Goal: Ask a question

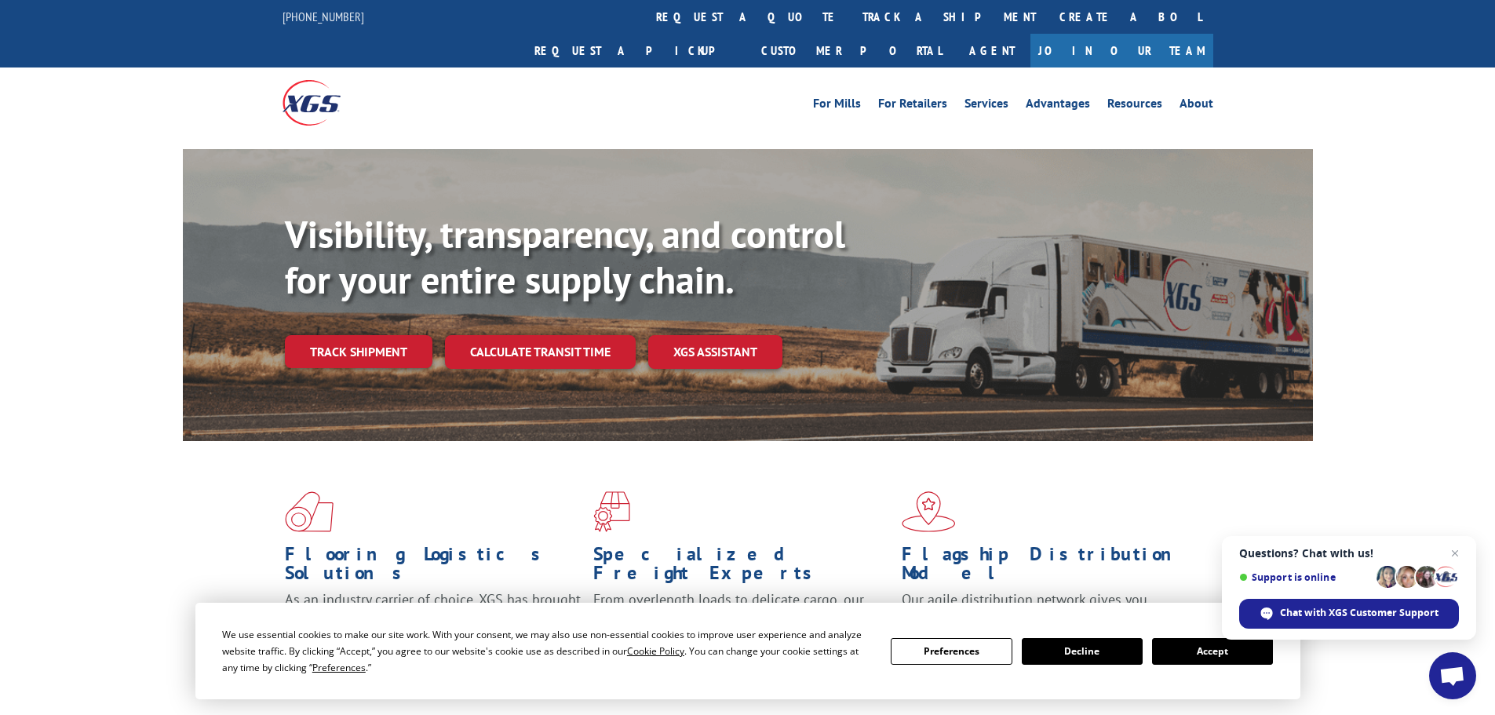
click at [1202, 658] on button "Accept" at bounding box center [1212, 651] width 121 height 27
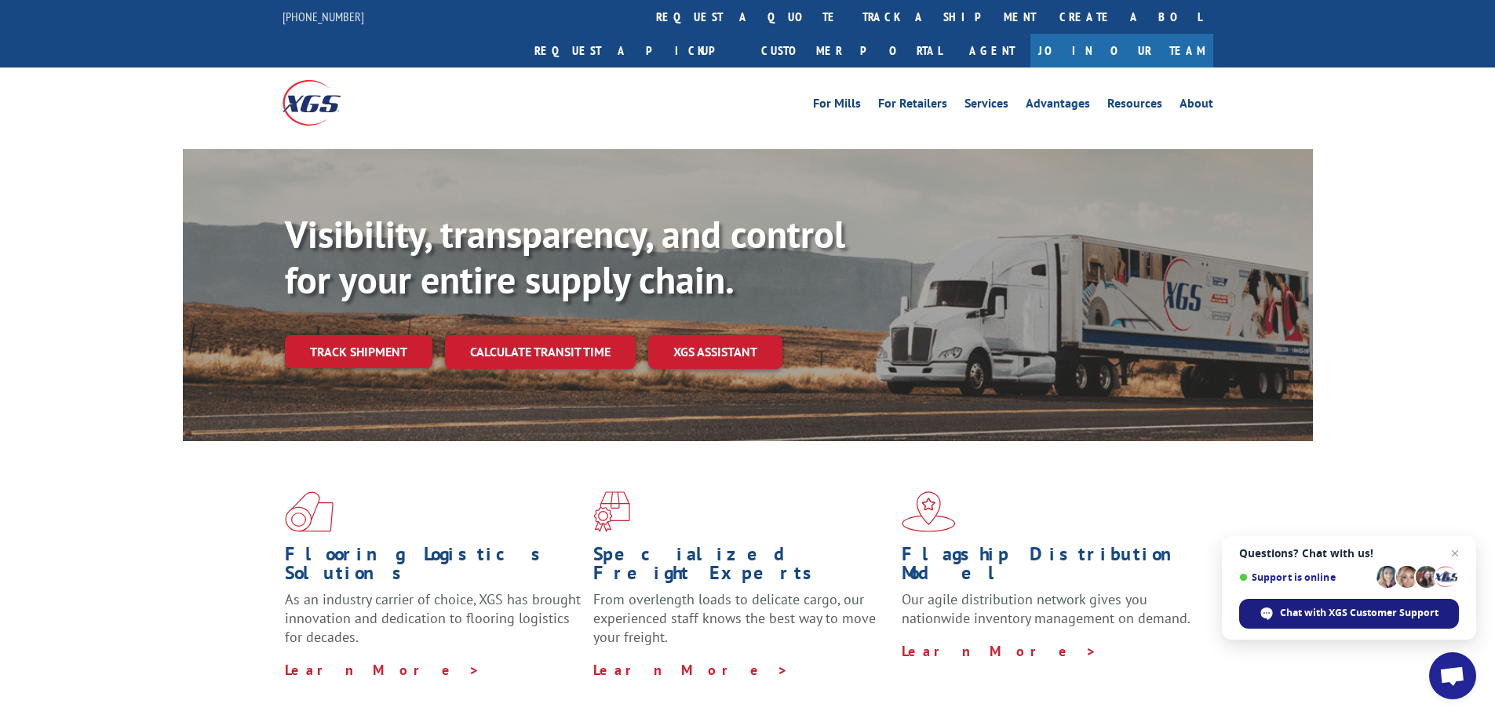
click at [1308, 618] on span "Chat with XGS Customer Support" at bounding box center [1359, 613] width 159 height 14
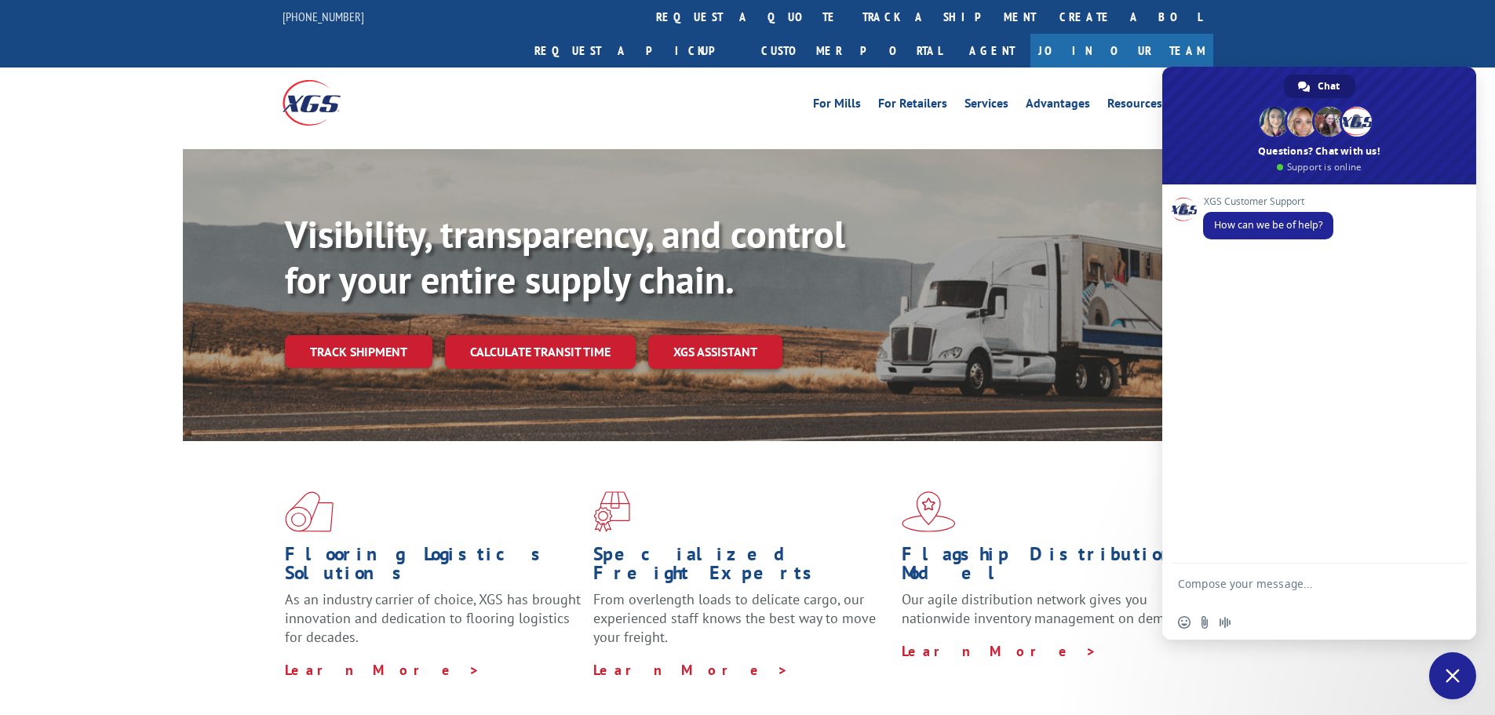
click at [1251, 574] on form at bounding box center [1302, 586] width 248 height 45
click at [1268, 589] on textarea "Compose your message..." at bounding box center [1302, 591] width 248 height 28
paste textarea "FR40378494"
type textarea "FR40378494"
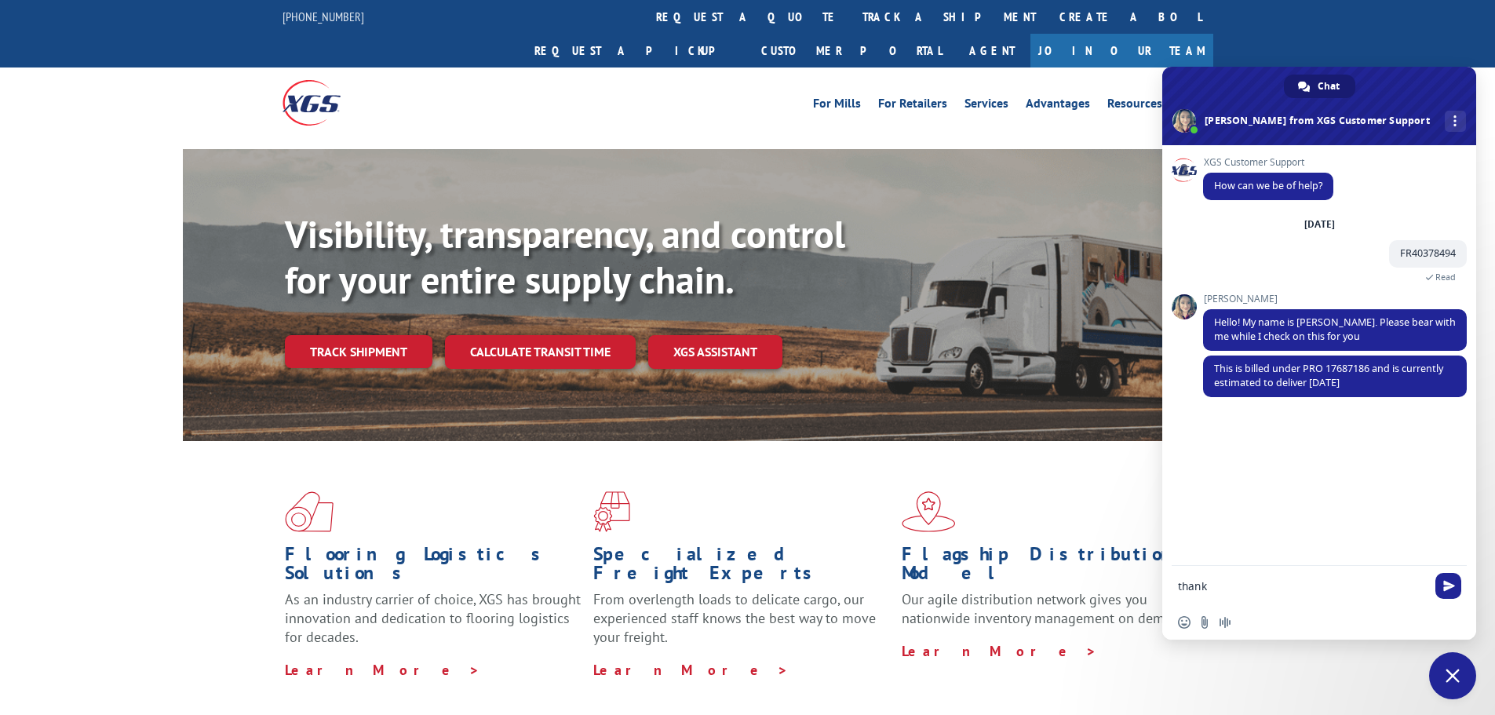
type textarea "thanks"
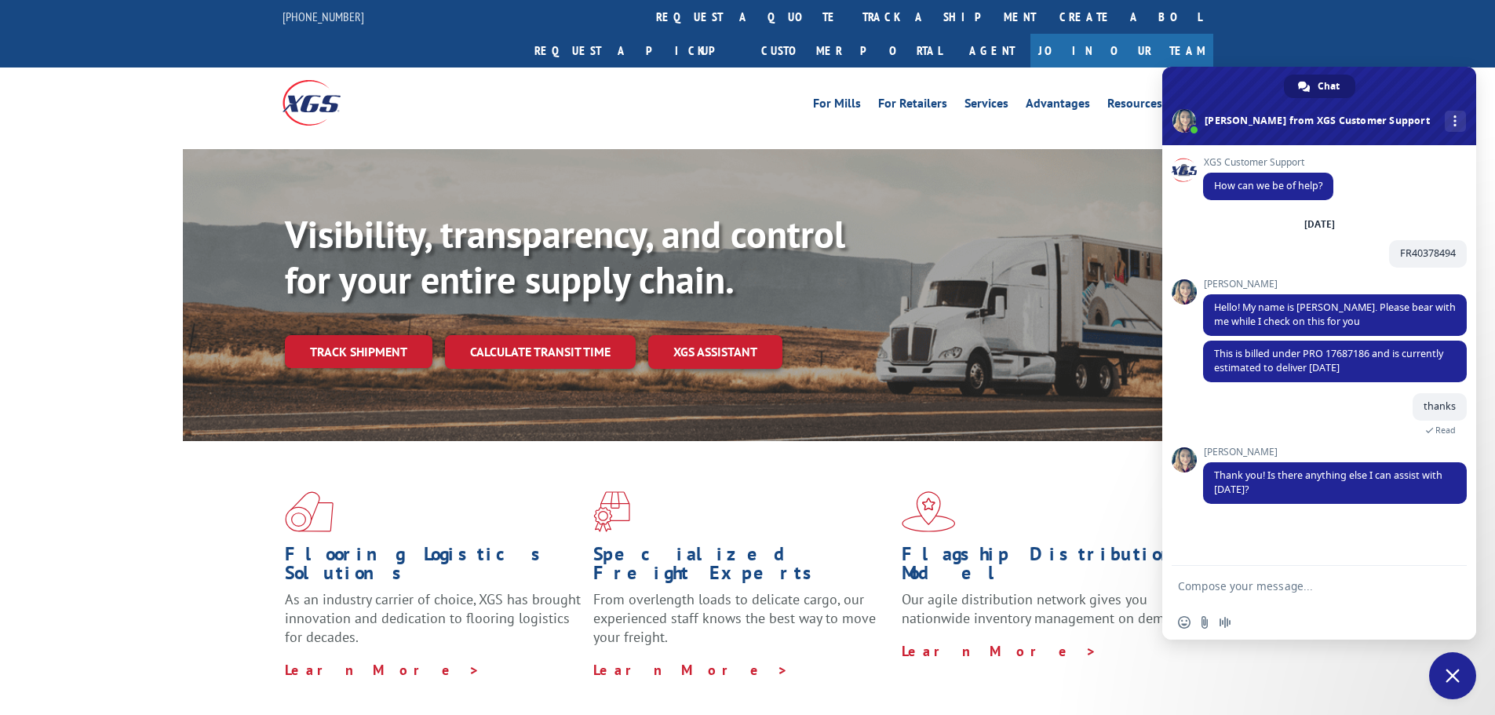
click at [1311, 595] on form at bounding box center [1302, 587] width 248 height 42
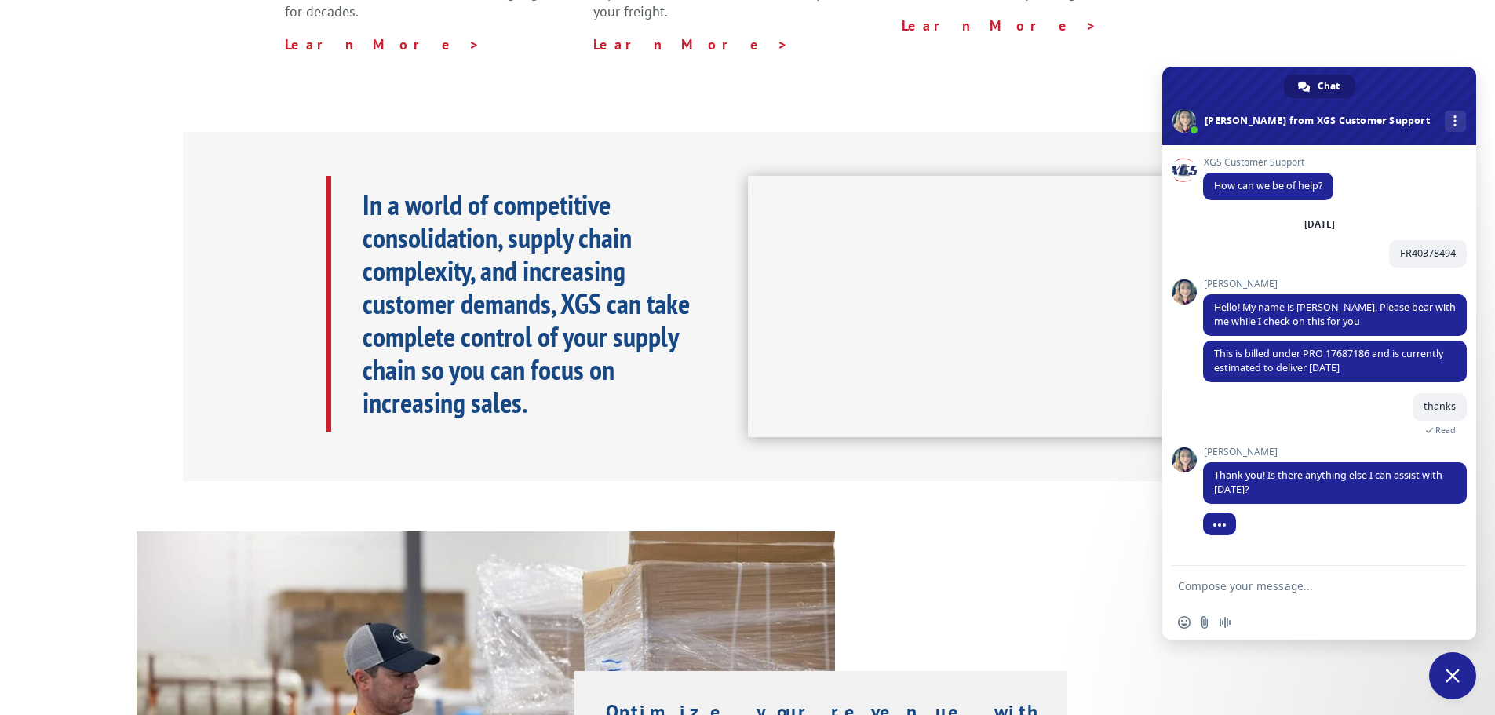
click at [1308, 581] on textarea "Compose your message..." at bounding box center [1302, 586] width 248 height 14
click at [1297, 593] on textarea "Compose your message..." at bounding box center [1302, 586] width 248 height 14
type textarea "we set"
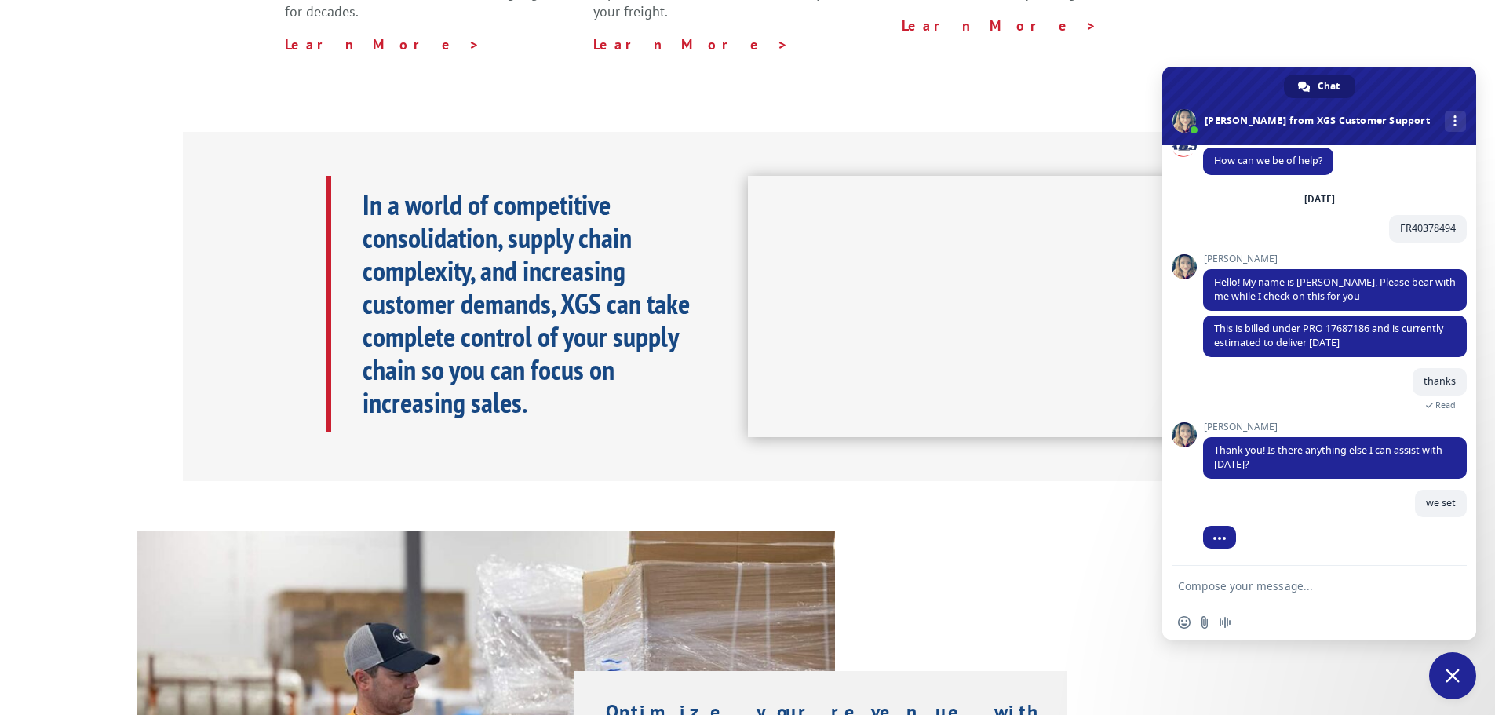
scroll to position [25, 0]
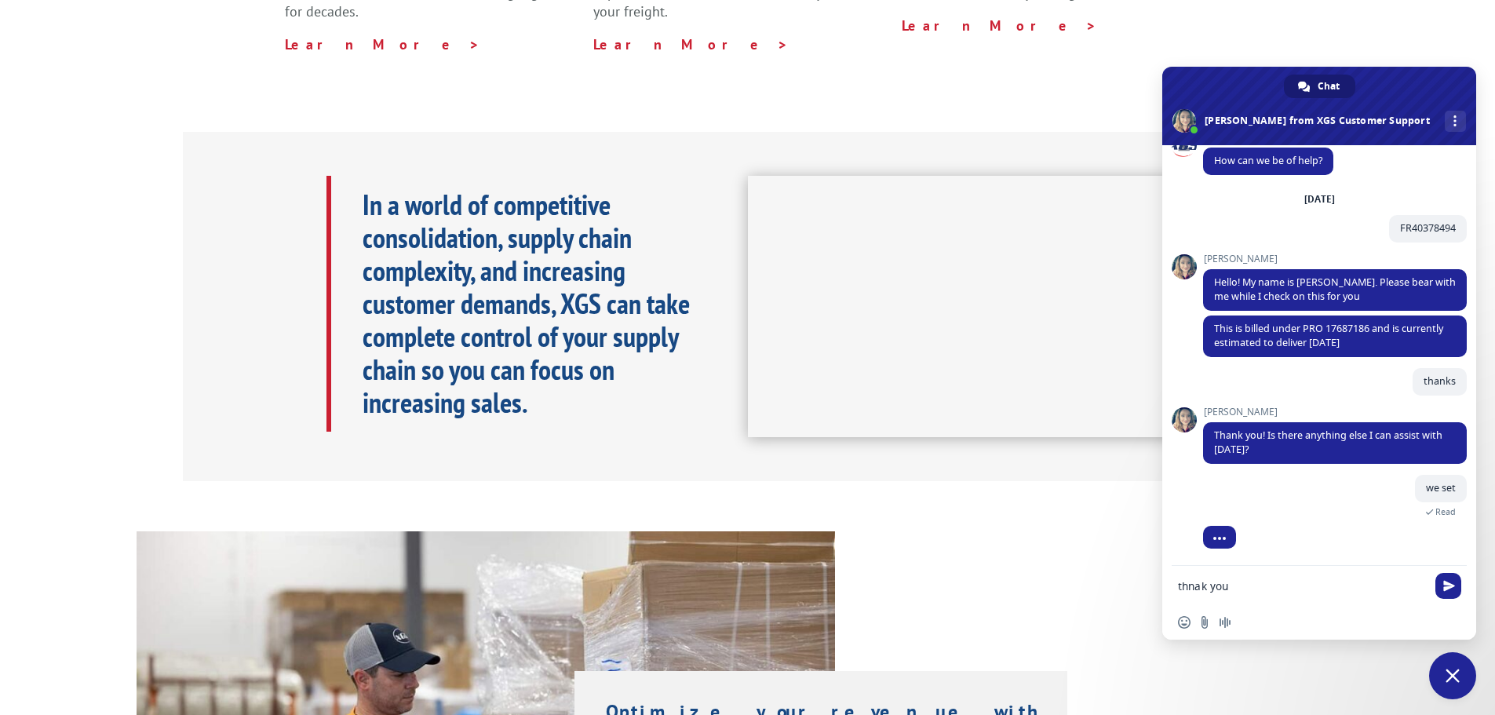
type textarea "thank you"
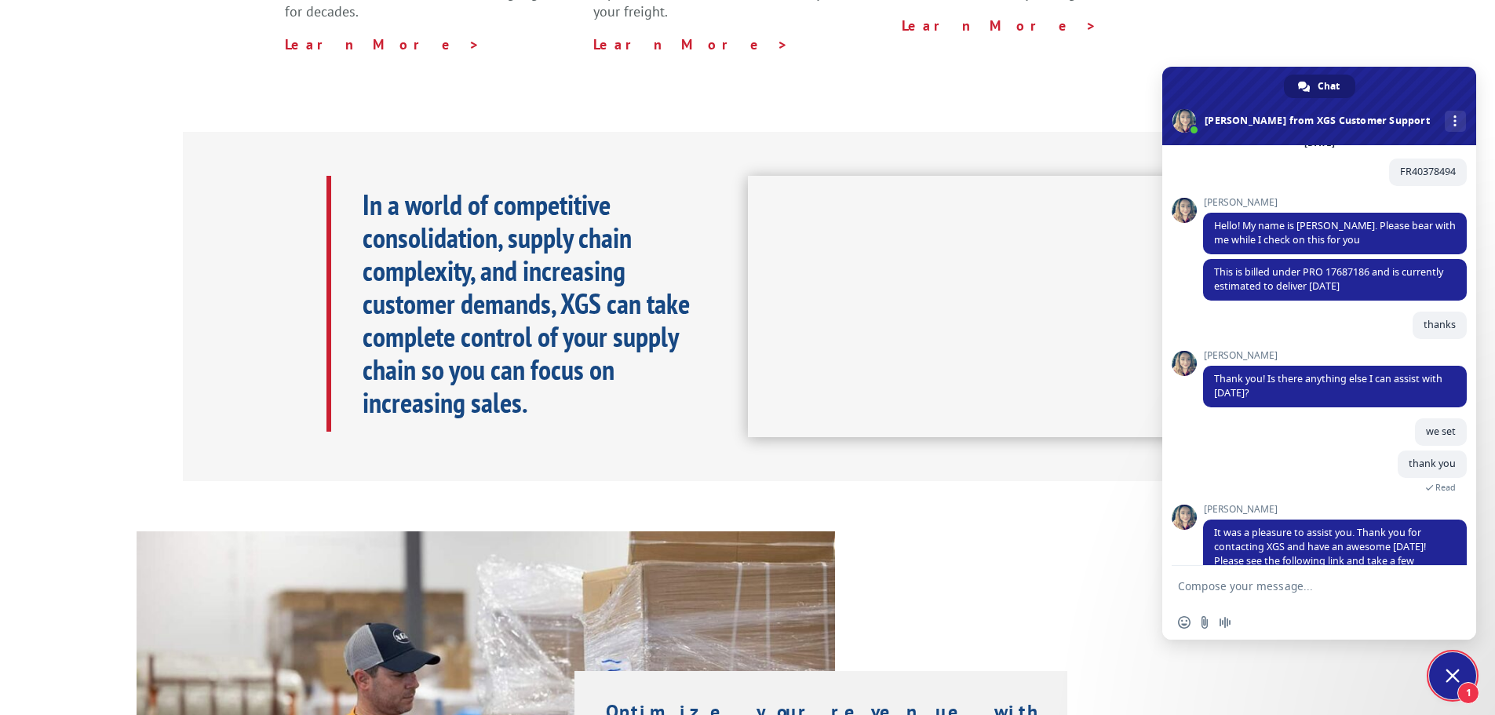
scroll to position [137, 0]
